Goal: Use online tool/utility

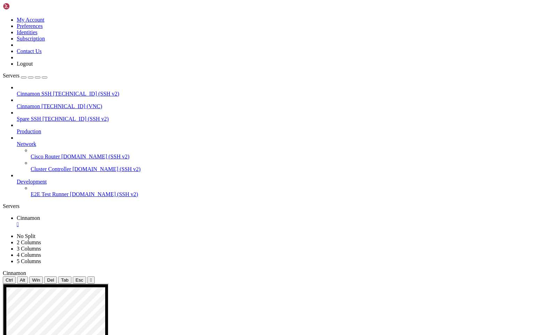
drag, startPoint x: 53, startPoint y: 371, endPoint x: 54, endPoint y: 351, distance: 20.6
